Goal: Task Accomplishment & Management: Use online tool/utility

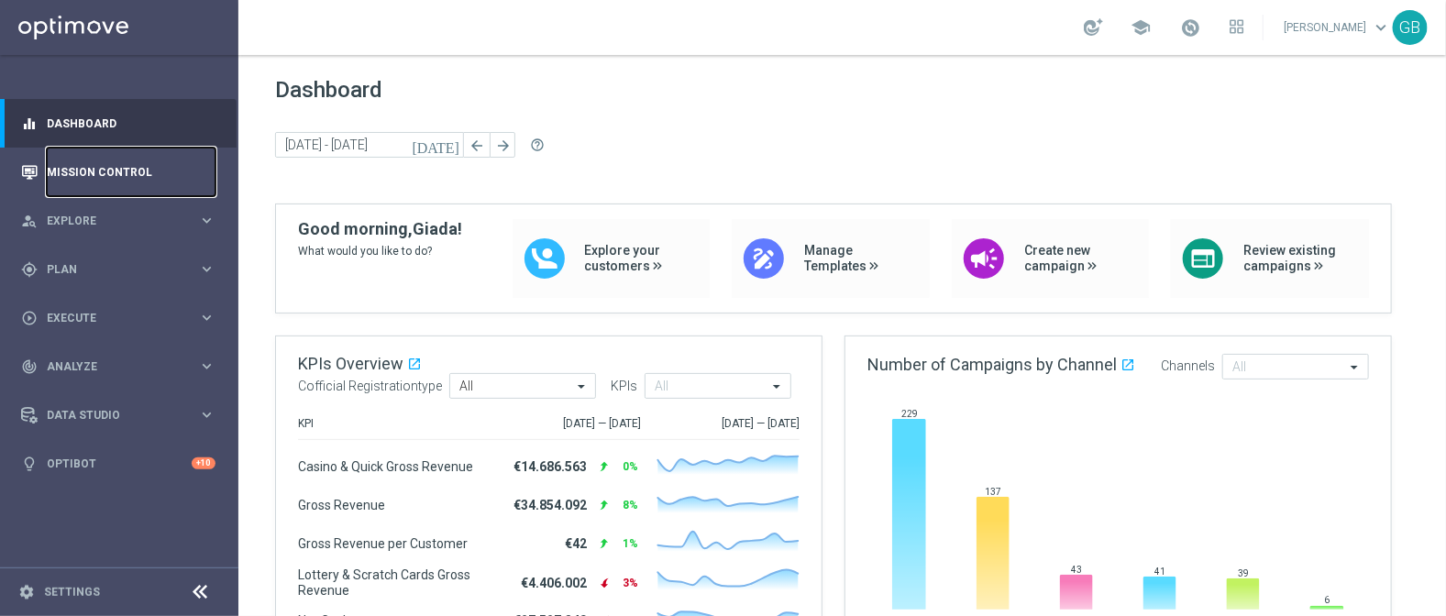
click at [76, 172] on link "Mission Control" at bounding box center [131, 172] width 169 height 49
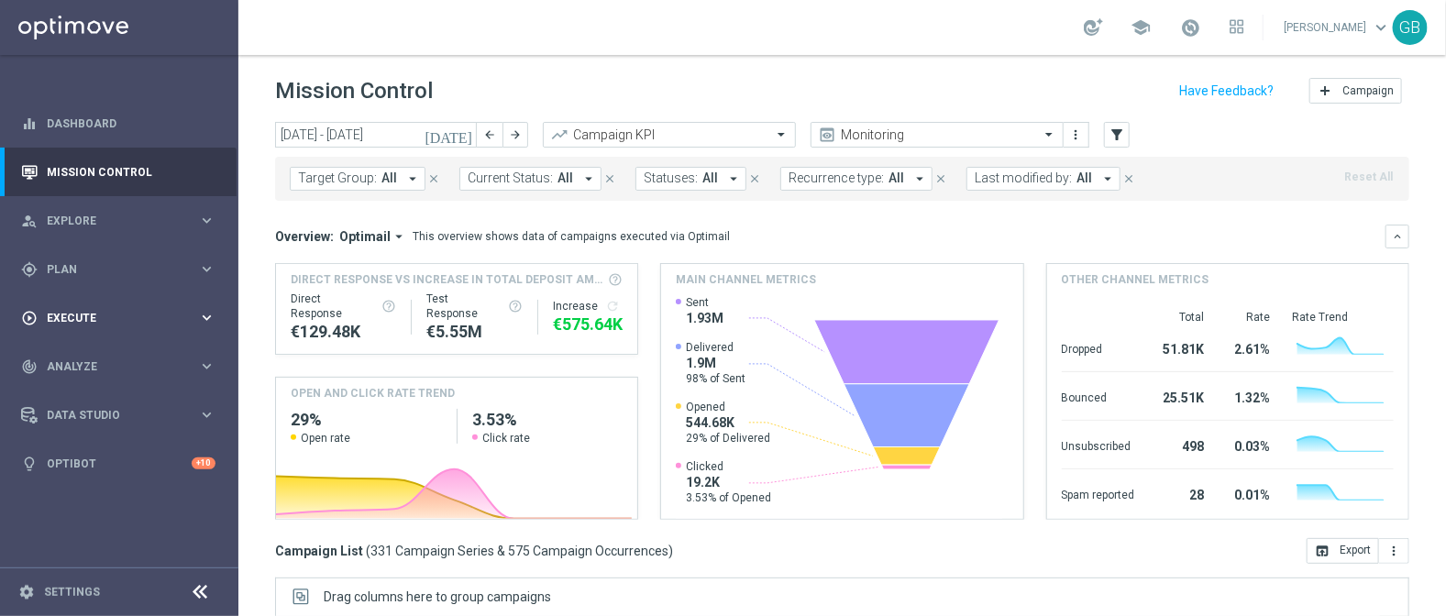
click at [96, 306] on div "play_circle_outline Execute keyboard_arrow_right" at bounding box center [118, 318] width 237 height 49
click at [113, 354] on link "Campaign Builder" at bounding box center [119, 356] width 143 height 15
